Goal: Download file/media

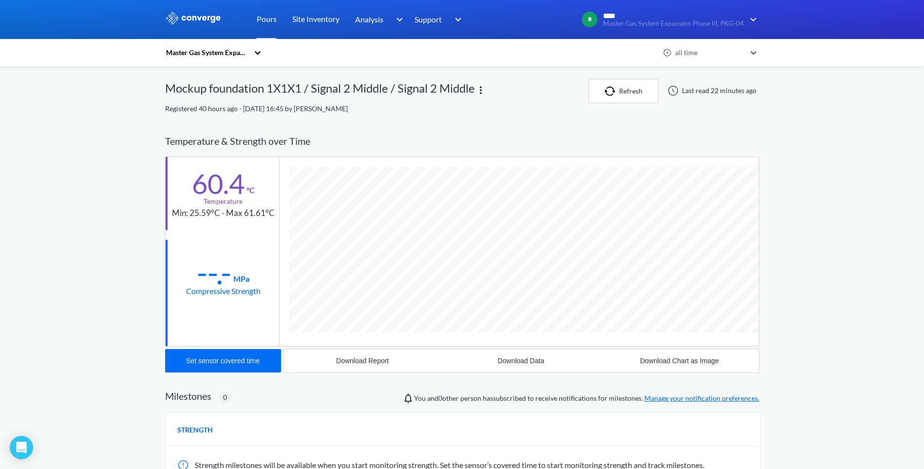
scroll to position [524, 594]
click at [631, 93] on button "Refresh" at bounding box center [623, 91] width 70 height 24
click at [528, 359] on div "Download Data" at bounding box center [521, 361] width 47 height 8
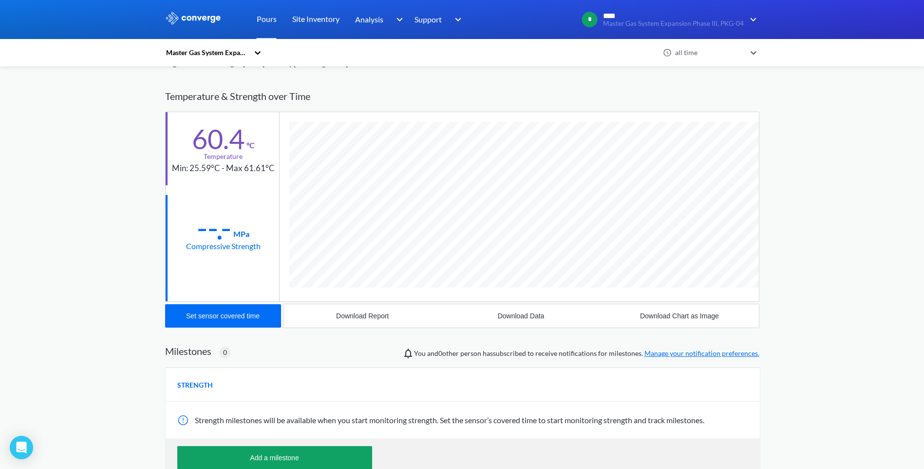
scroll to position [0, 0]
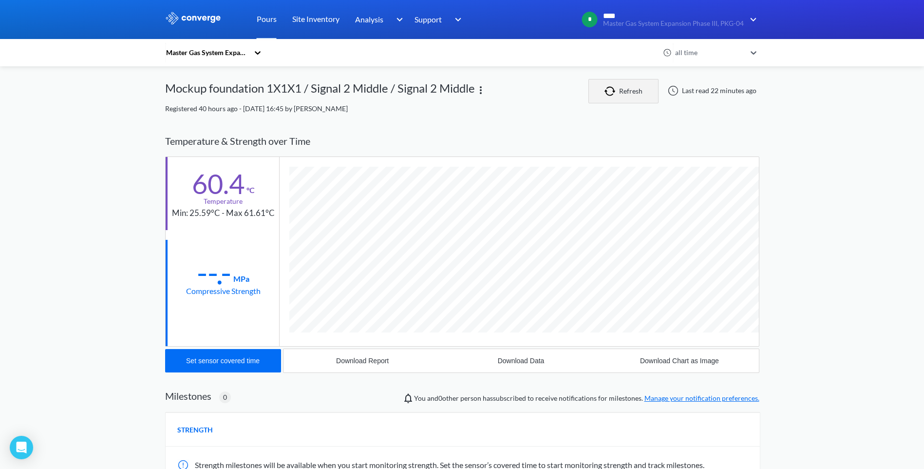
click at [619, 98] on button "Refresh" at bounding box center [623, 91] width 70 height 24
click at [331, 19] on link "Site Inventory" at bounding box center [315, 19] width 47 height 39
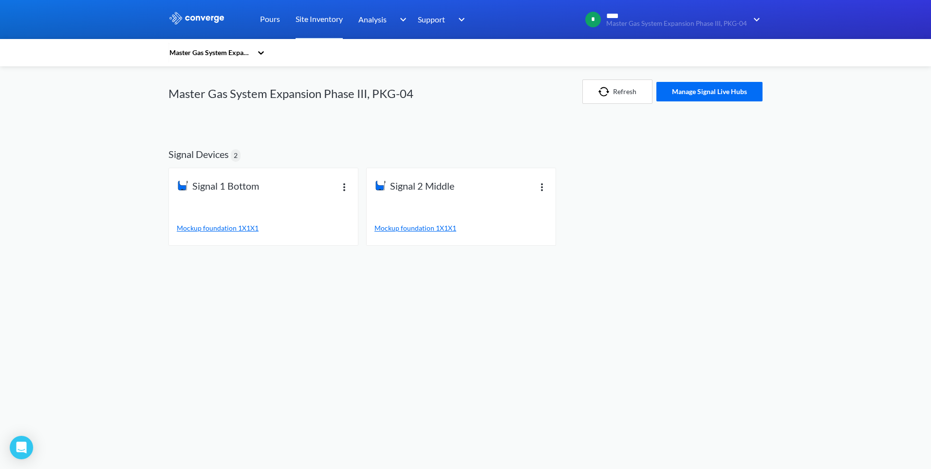
click at [416, 226] on span "Mockup foundation 1X1X1" at bounding box center [416, 228] width 82 height 8
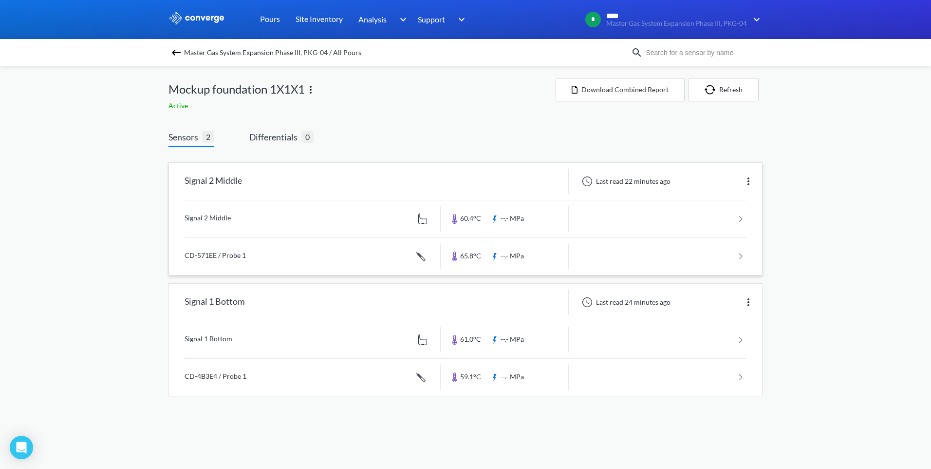
click at [641, 253] on link at bounding box center [466, 256] width 562 height 37
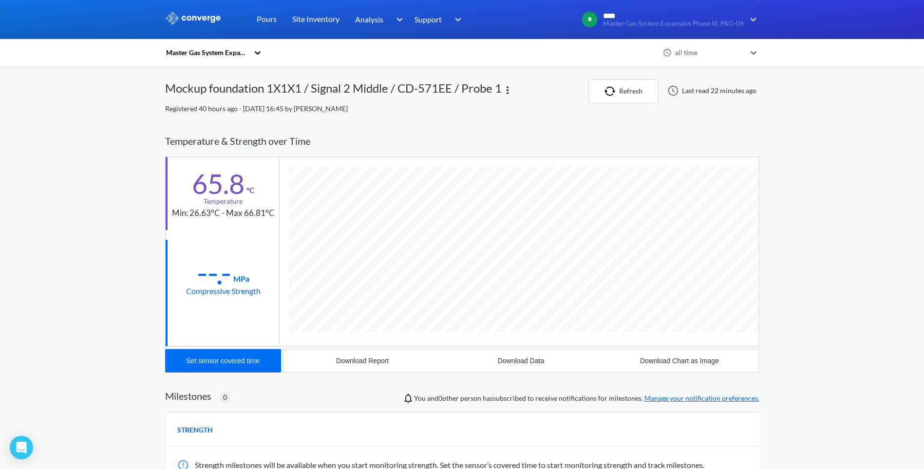
scroll to position [543, 594]
click at [655, 361] on div "Download Chart as Image" at bounding box center [679, 361] width 79 height 8
